Goal: Task Accomplishment & Management: Manage account settings

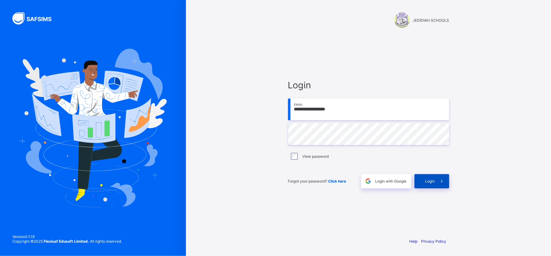
click at [426, 181] on span "Login" at bounding box center [430, 181] width 10 height 5
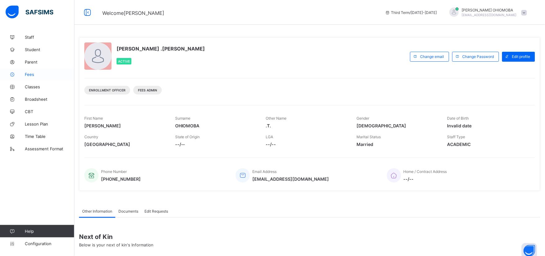
click at [30, 73] on span "Fees" at bounding box center [50, 74] width 50 height 5
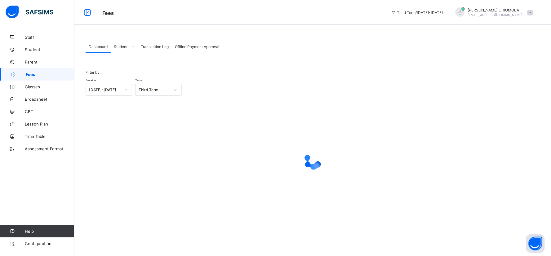
click at [121, 48] on span "Student List" at bounding box center [124, 46] width 21 height 5
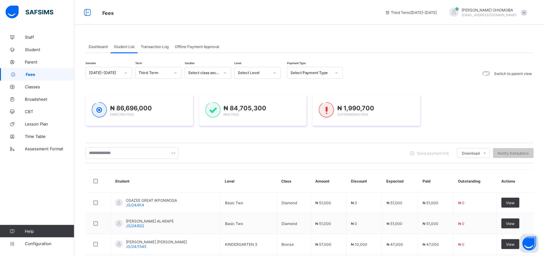
click at [124, 73] on icon at bounding box center [126, 73] width 4 height 6
click div "[DATE]-[DATE]"
click at [174, 73] on icon at bounding box center [176, 73] width 4 height 6
click at [156, 87] on div "First Term" at bounding box center [158, 86] width 46 height 10
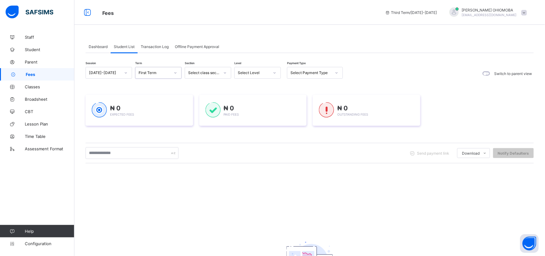
click at [275, 73] on icon at bounding box center [275, 73] width 4 height 6
click at [247, 105] on div "Kg 1" at bounding box center [258, 106] width 46 height 10
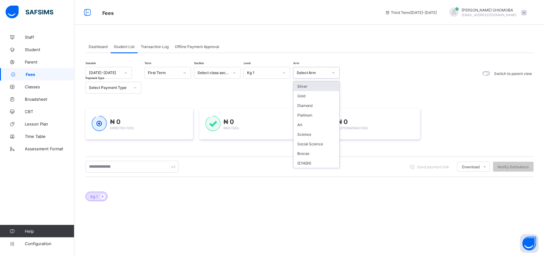
click at [336, 72] on div at bounding box center [333, 73] width 11 height 10
click at [312, 115] on div "Platinum" at bounding box center [316, 115] width 46 height 10
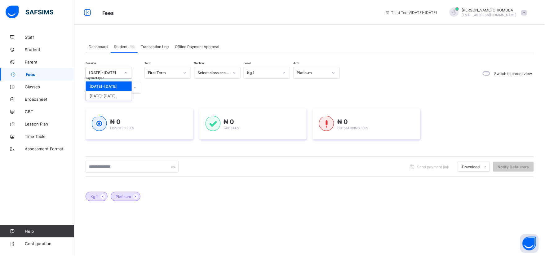
click at [125, 74] on icon at bounding box center [126, 73] width 4 height 6
click at [107, 94] on div "[DATE]-[DATE]" at bounding box center [109, 96] width 46 height 10
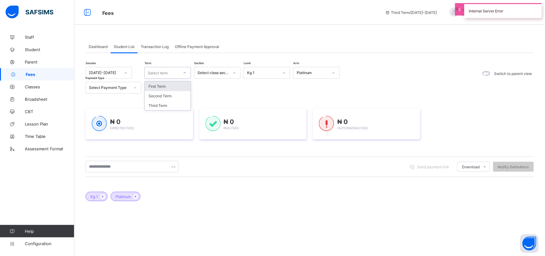
click at [183, 72] on icon at bounding box center [185, 73] width 4 height 6
click at [165, 106] on div "Third Term" at bounding box center [168, 106] width 46 height 10
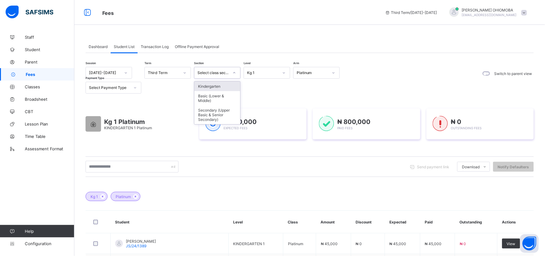
click at [235, 73] on icon at bounding box center [234, 73] width 4 height 6
click at [211, 87] on div "Kindergarten" at bounding box center [217, 86] width 46 height 10
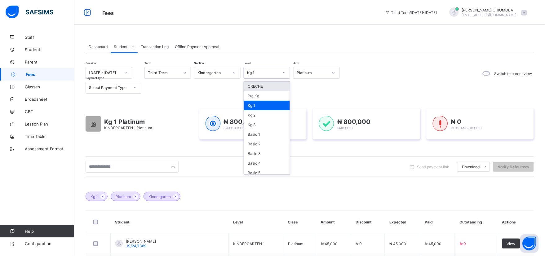
click at [282, 72] on icon at bounding box center [284, 73] width 4 height 6
click at [258, 116] on div "Kg 2" at bounding box center [267, 115] width 46 height 10
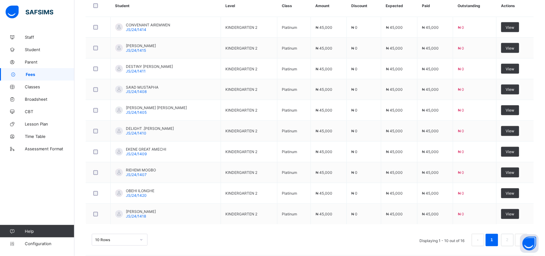
scroll to position [222, 0]
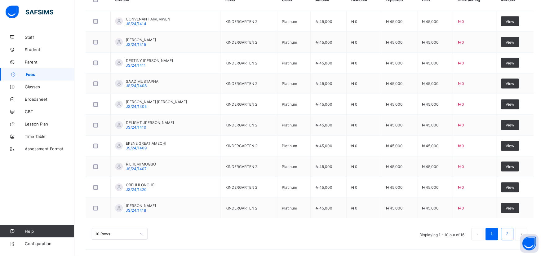
click at [510, 232] on link "2" at bounding box center [507, 234] width 6 height 8
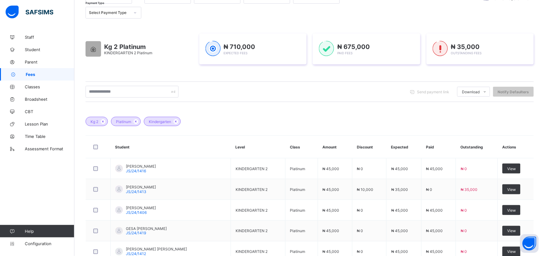
scroll to position [139, 0]
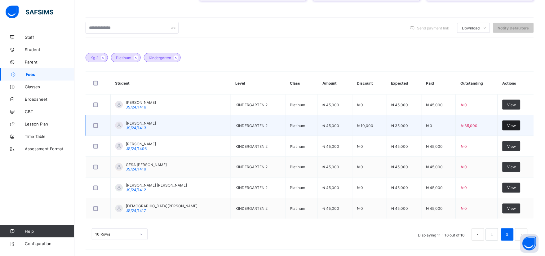
click at [513, 125] on span "View" at bounding box center [511, 125] width 9 height 5
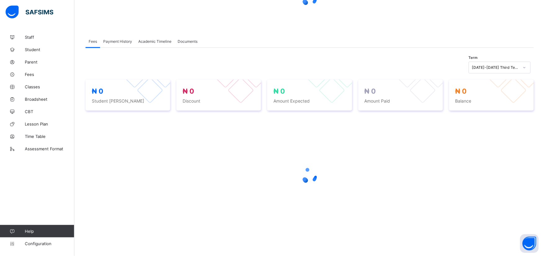
scroll to position [137, 0]
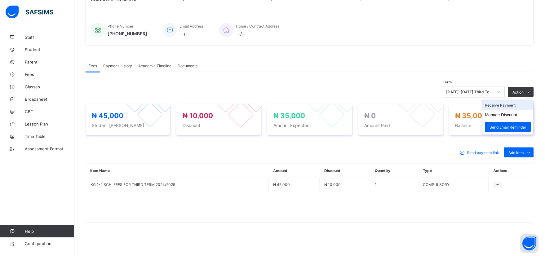
click at [505, 104] on li "Receive Payment" at bounding box center [507, 105] width 51 height 10
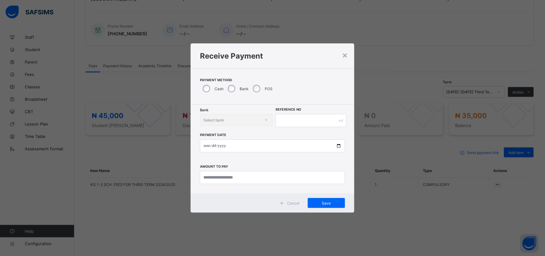
click at [242, 121] on div "Bank Select bank" at bounding box center [236, 120] width 73 height 12
click at [237, 149] on input "date" at bounding box center [272, 145] width 145 height 13
click at [338, 144] on input "date" at bounding box center [272, 145] width 145 height 13
type input "**********"
click at [224, 180] on input "currency" at bounding box center [275, 177] width 147 height 13
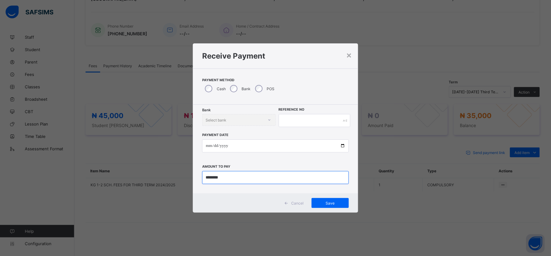
type input "********"
drag, startPoint x: 293, startPoint y: 122, endPoint x: 292, endPoint y: 130, distance: 7.5
click at [292, 124] on input "text" at bounding box center [315, 120] width 72 height 13
type input "*******"
click at [330, 202] on span "Save" at bounding box center [330, 203] width 28 height 5
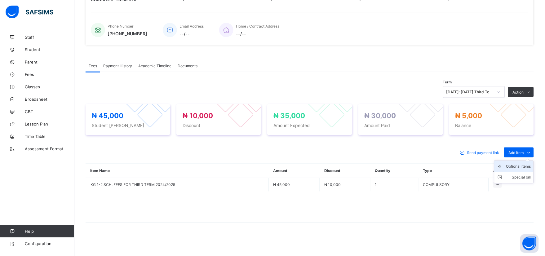
click at [521, 165] on div "Optional items" at bounding box center [518, 166] width 25 height 6
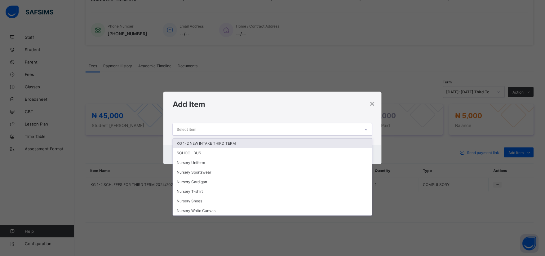
click at [367, 130] on icon at bounding box center [366, 130] width 4 height 6
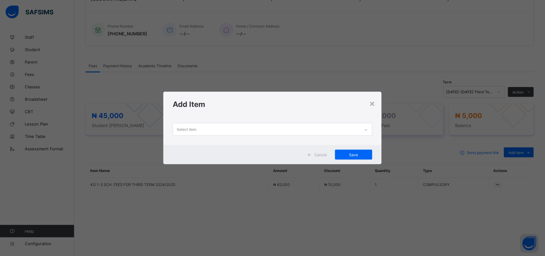
click at [372, 104] on div "×" at bounding box center [372, 103] width 6 height 11
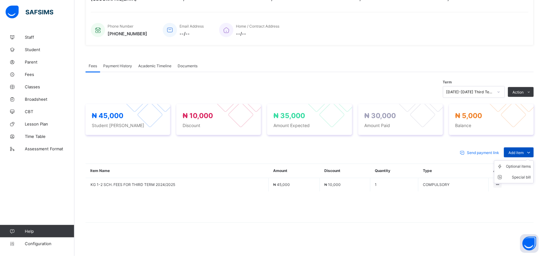
click at [532, 152] on icon at bounding box center [528, 152] width 7 height 6
click at [527, 178] on div "Special bill" at bounding box center [518, 177] width 25 height 6
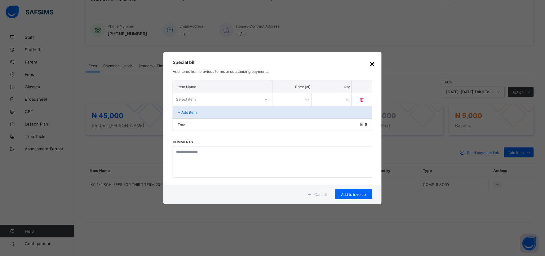
click at [372, 64] on div "×" at bounding box center [372, 63] width 6 height 11
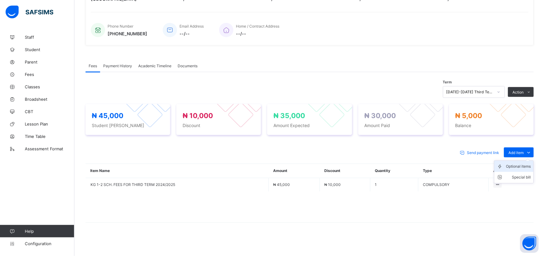
click at [513, 167] on div "Optional items" at bounding box center [518, 166] width 25 height 6
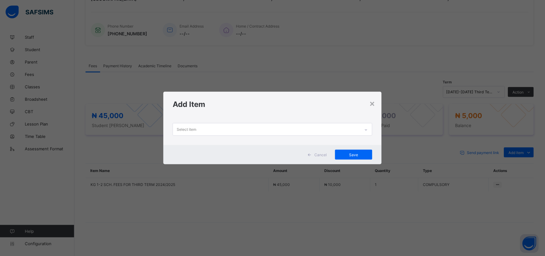
click at [367, 130] on icon at bounding box center [366, 130] width 4 height 6
click at [367, 128] on icon at bounding box center [366, 130] width 4 height 6
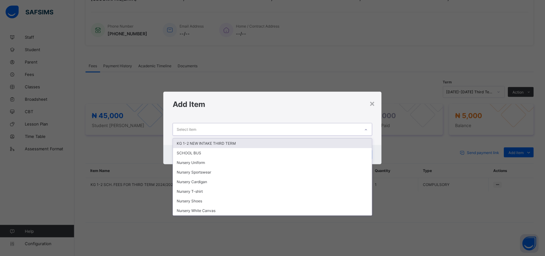
click at [178, 129] on div "Select item" at bounding box center [187, 130] width 20 height 12
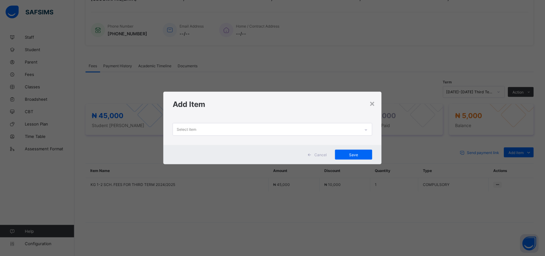
click at [402, 233] on div "× Add Item Select item Cancel Save" at bounding box center [272, 128] width 545 height 256
click at [373, 103] on div "×" at bounding box center [372, 103] width 6 height 11
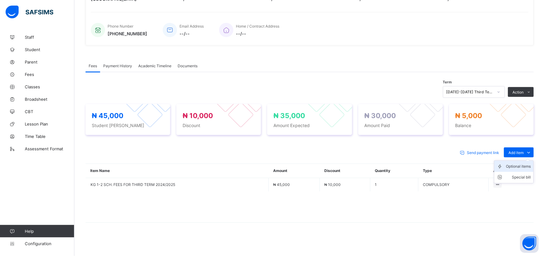
click at [516, 167] on div "Optional items" at bounding box center [518, 166] width 25 height 6
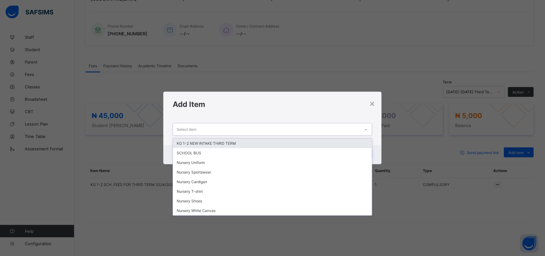
click at [366, 130] on icon at bounding box center [366, 130] width 4 height 6
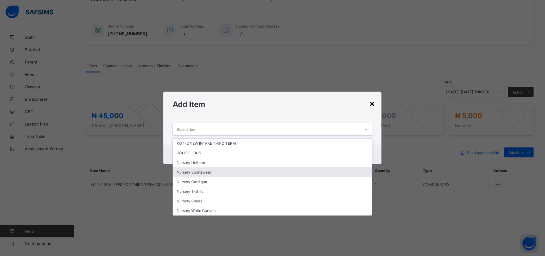
click at [373, 106] on div "×" at bounding box center [372, 103] width 6 height 11
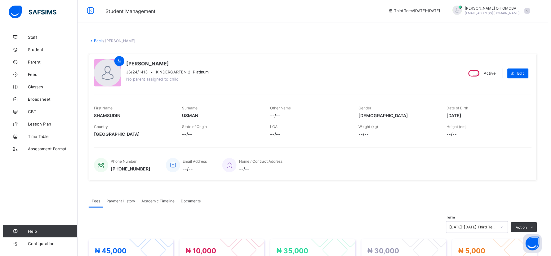
scroll to position [0, 0]
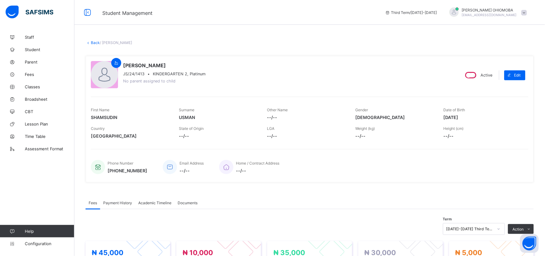
click at [459, 12] on div at bounding box center [453, 11] width 9 height 9
click at [33, 49] on span "Student" at bounding box center [50, 49] width 50 height 5
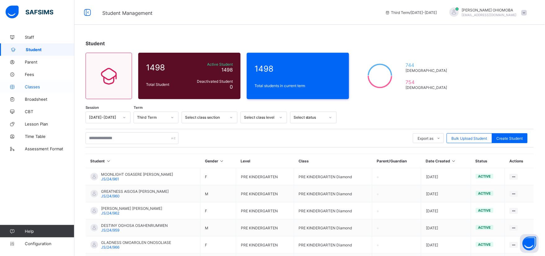
click at [38, 86] on span "Classes" at bounding box center [50, 86] width 50 height 5
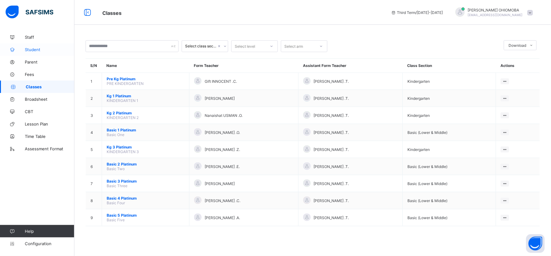
click at [28, 51] on span "Student" at bounding box center [50, 49] width 50 height 5
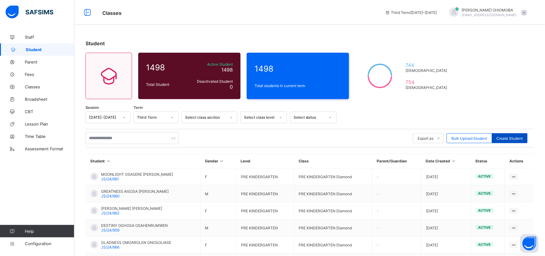
click at [512, 139] on span "Create Student" at bounding box center [509, 138] width 26 height 5
select select "**"
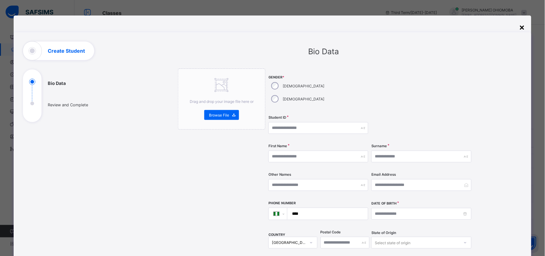
click at [524, 26] on div "×" at bounding box center [522, 27] width 6 height 11
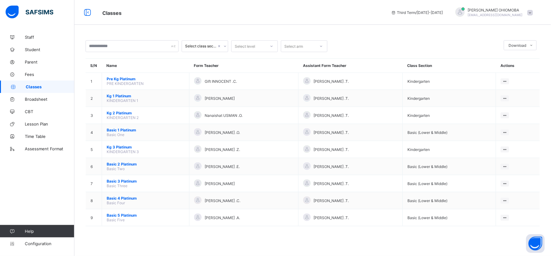
click at [464, 15] on div at bounding box center [459, 11] width 9 height 9
click at [507, 61] on span "Logout" at bounding box center [512, 61] width 41 height 7
